Goal: Information Seeking & Learning: Check status

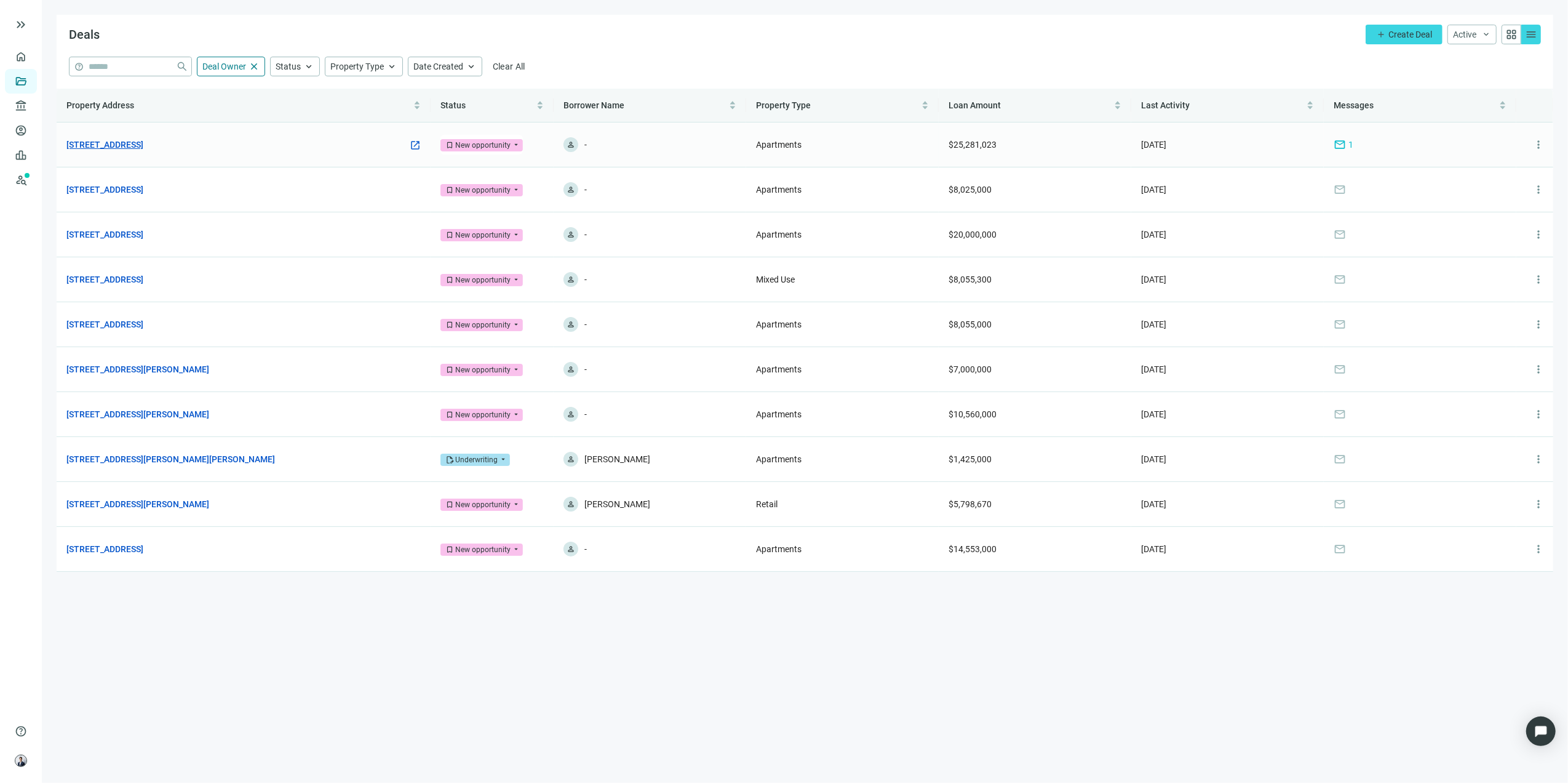
click at [143, 146] on link "[STREET_ADDRESS]" at bounding box center [105, 144] width 77 height 14
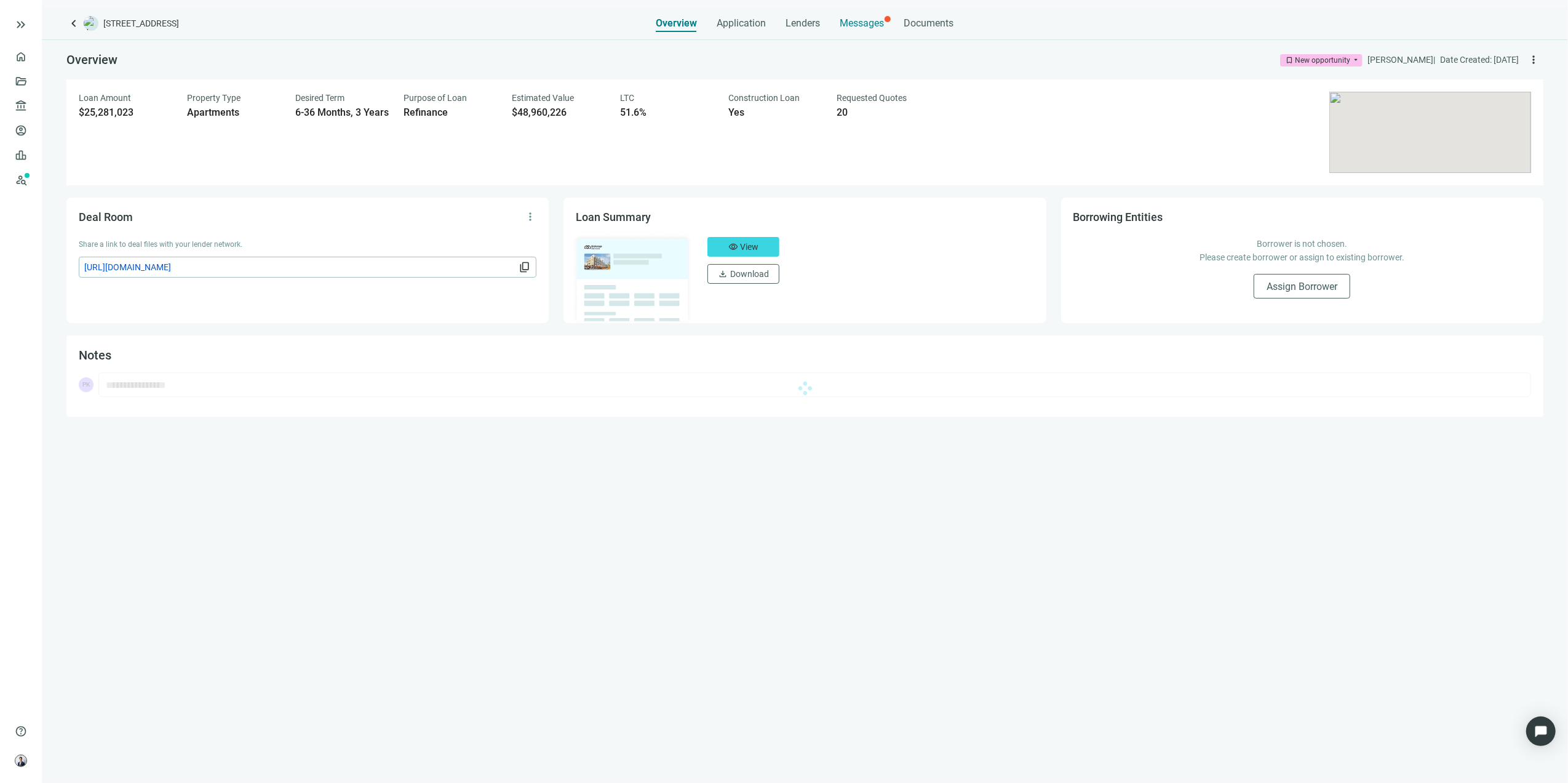
click at [872, 19] on span "Messages" at bounding box center [862, 24] width 44 height 12
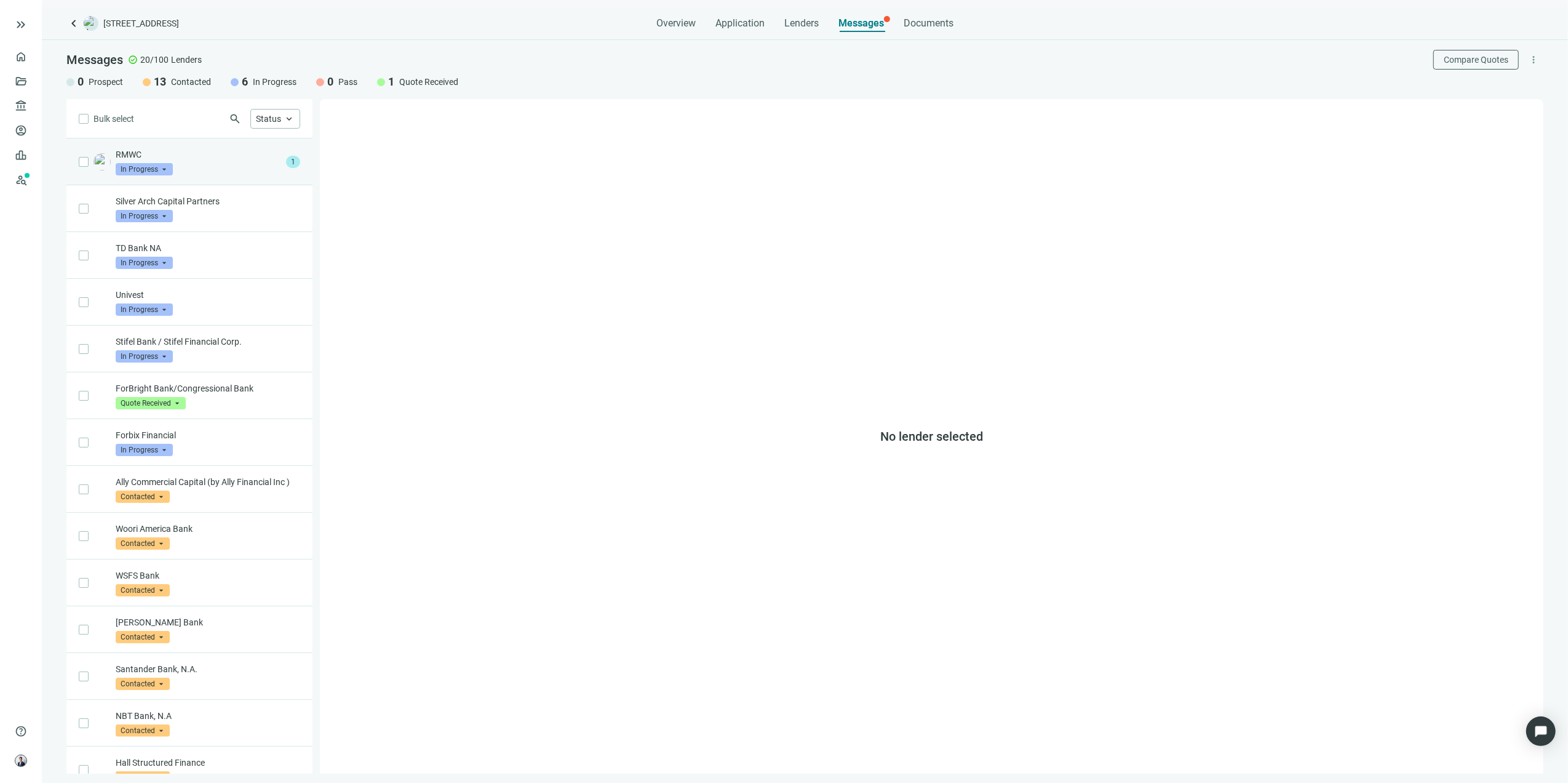
click at [197, 161] on div "RMWC In Progress arrow_drop_down" at bounding box center [198, 162] width 166 height 27
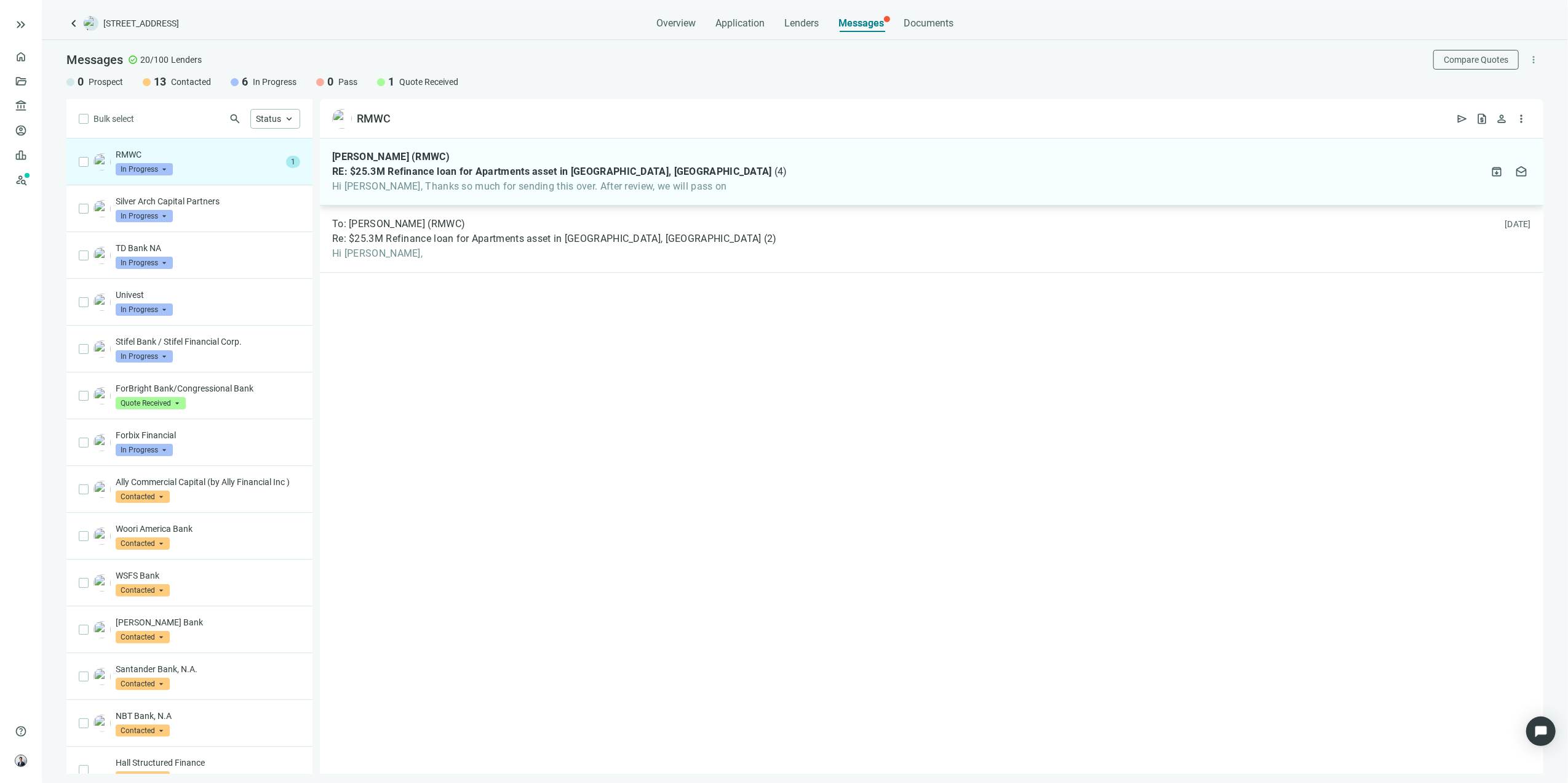
click at [849, 171] on div "[PERSON_NAME] (RMWC) RE: $25.3M Refinance loan for Apartments asset in [GEOGRAP…" at bounding box center [931, 172] width 1224 height 67
